Goal: Information Seeking & Learning: Learn about a topic

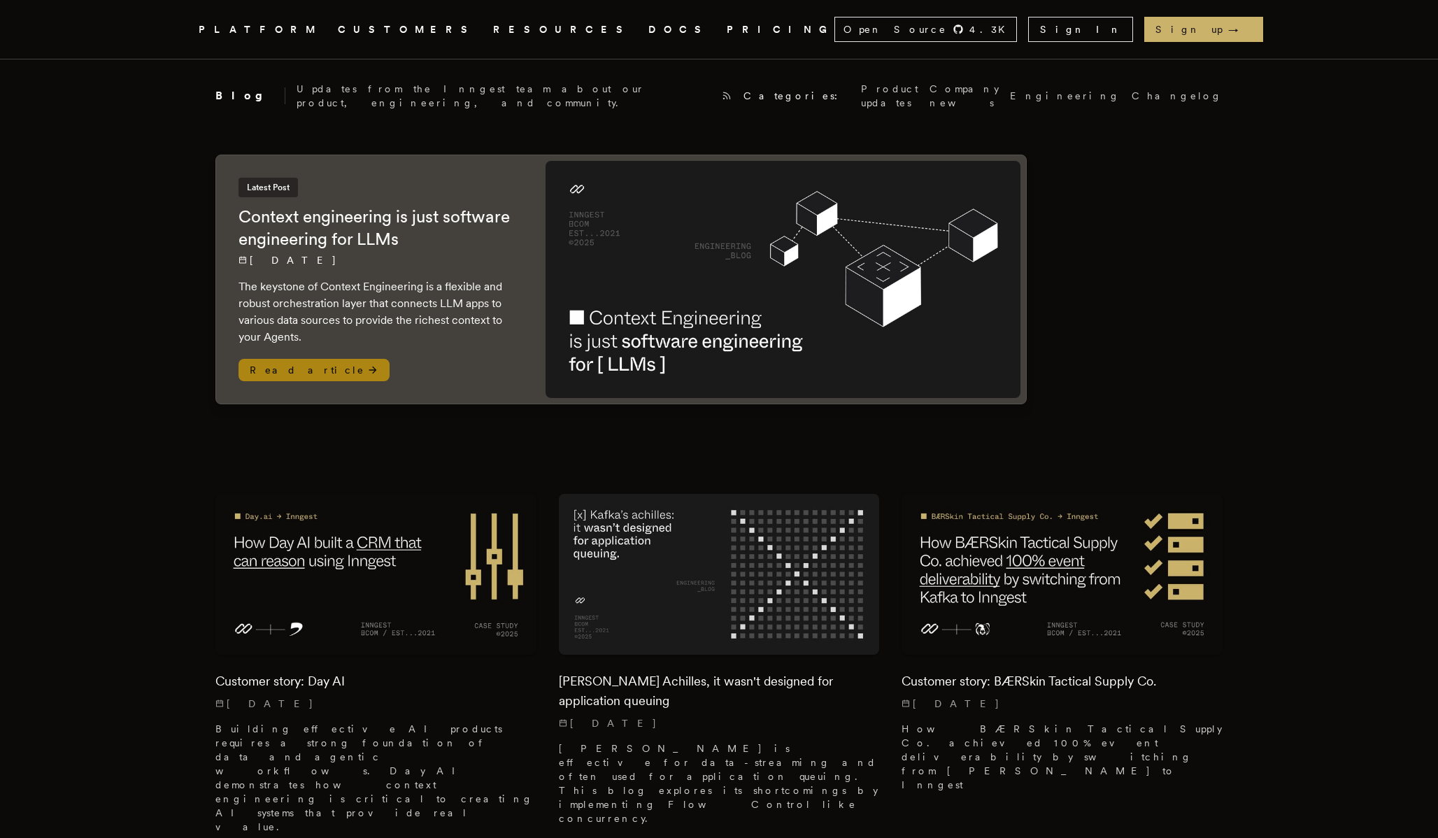
click at [267, 228] on h2 "Context engineering is just software engineering for LLMs" at bounding box center [377, 228] width 279 height 45
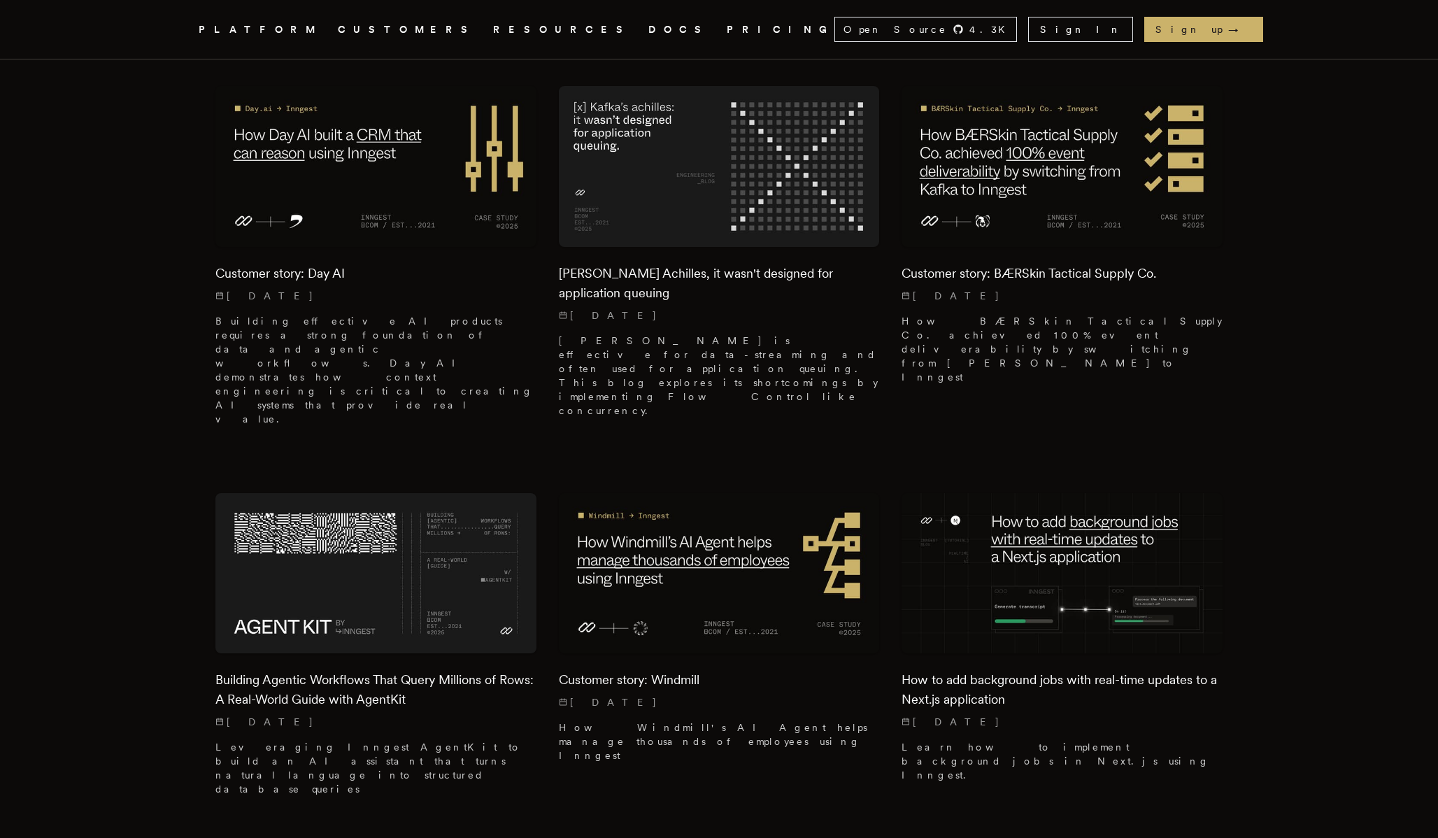
scroll to position [448, 0]
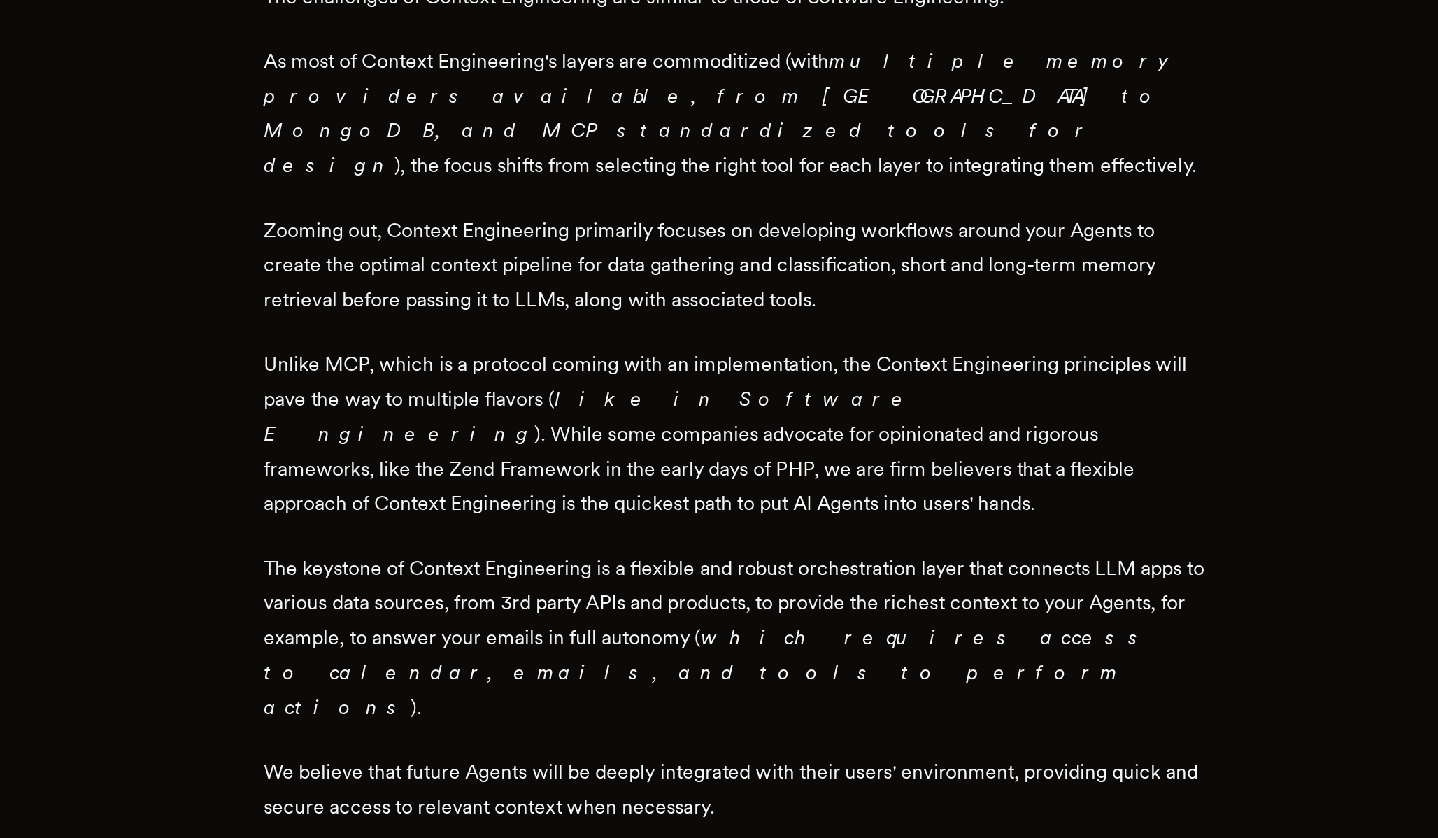
scroll to position [2010, 0]
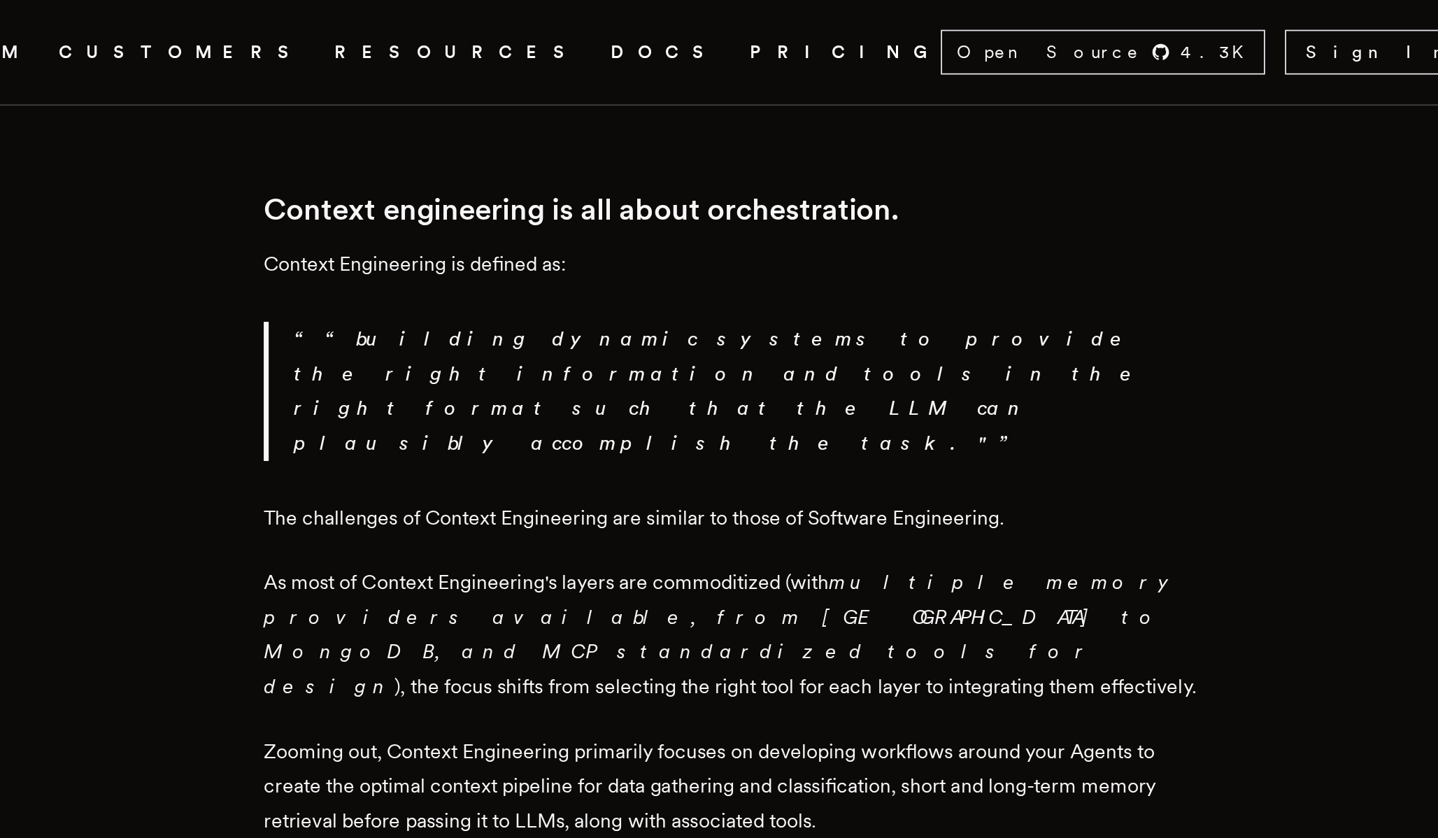
scroll to position [1825, 0]
